Goal: Transaction & Acquisition: Purchase product/service

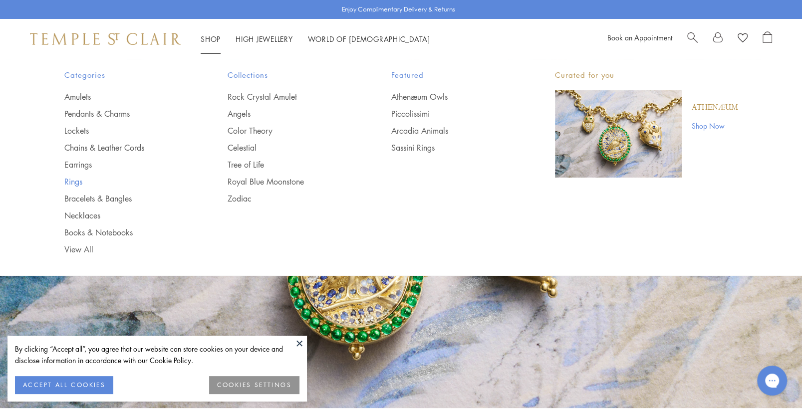
click at [76, 181] on link "Rings" at bounding box center [126, 181] width 124 height 11
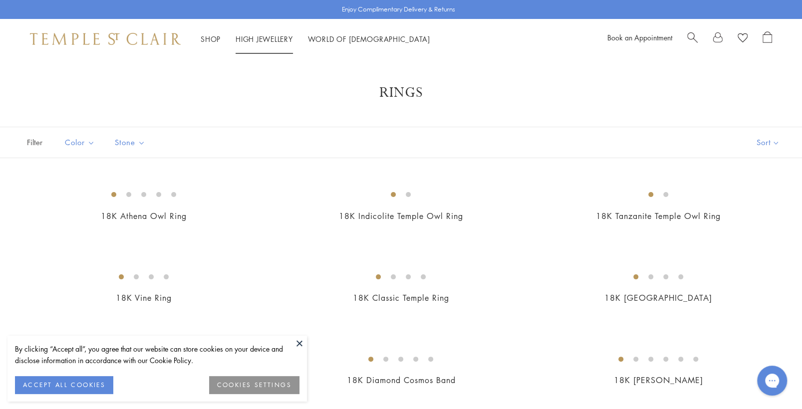
drag, startPoint x: 316, startPoint y: 37, endPoint x: 326, endPoint y: 37, distance: 10.5
click at [319, 37] on ul "Shop Shop Categories Amulets Pendants & Charms Lockets Chains & Leather Cords E…" at bounding box center [316, 39] width 230 height 12
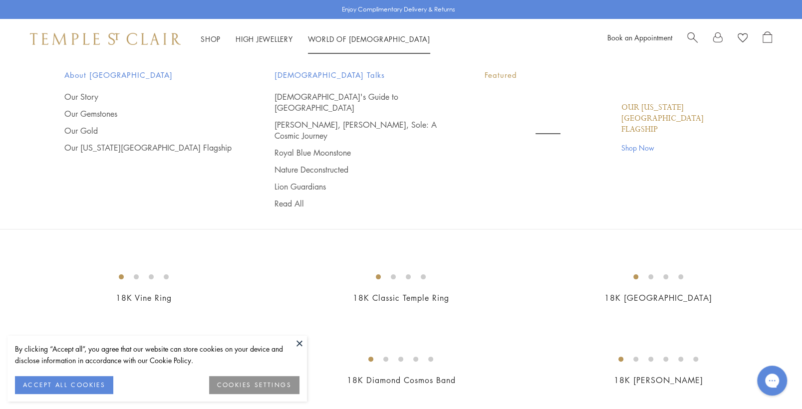
click at [373, 39] on link "World of Temple World of Temple" at bounding box center [369, 39] width 122 height 10
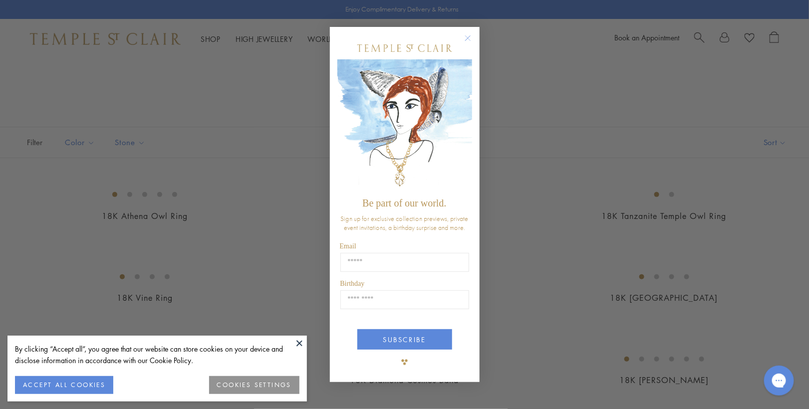
click at [470, 32] on circle "Close dialog" at bounding box center [468, 38] width 12 height 12
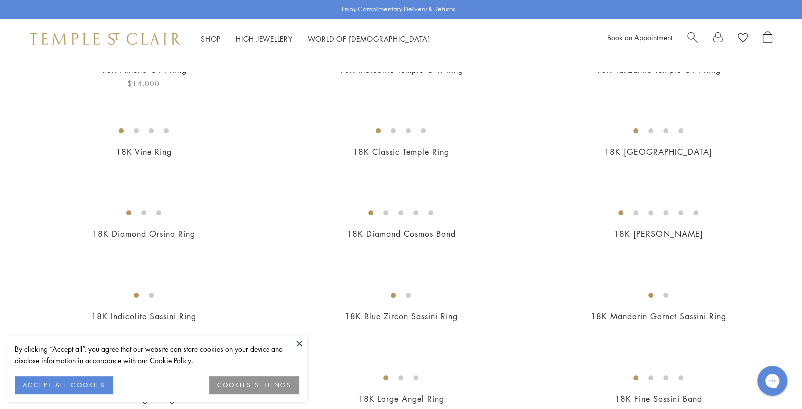
scroll to position [199, 0]
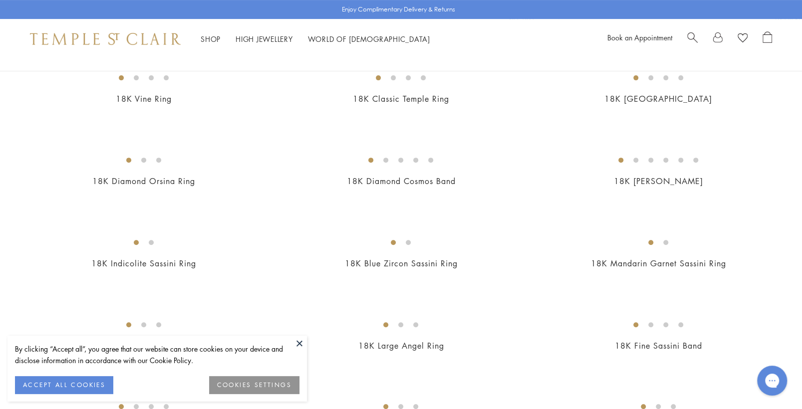
click at [300, 339] on button at bounding box center [299, 343] width 15 height 15
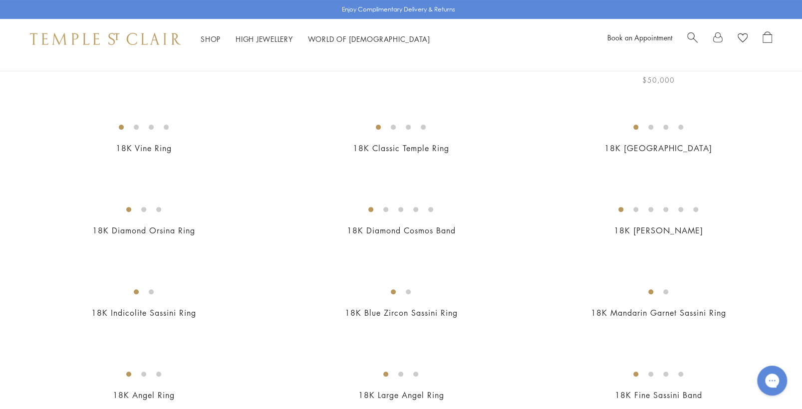
scroll to position [0, 0]
